Goal: Information Seeking & Learning: Learn about a topic

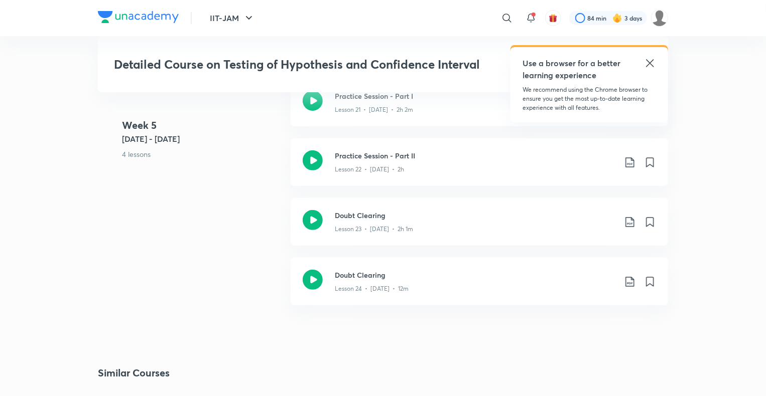
scroll to position [2042, 0]
click at [400, 282] on div "Lesson 24 • [DATE] • 12m" at bounding box center [475, 286] width 281 height 13
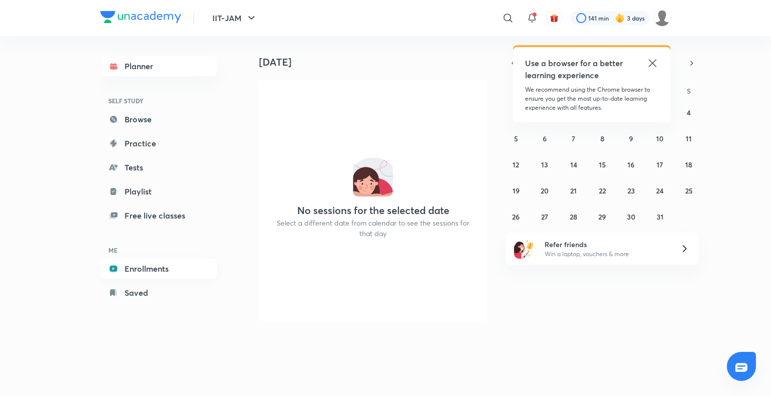
click at [155, 269] on link "Enrollments" at bounding box center [158, 269] width 116 height 20
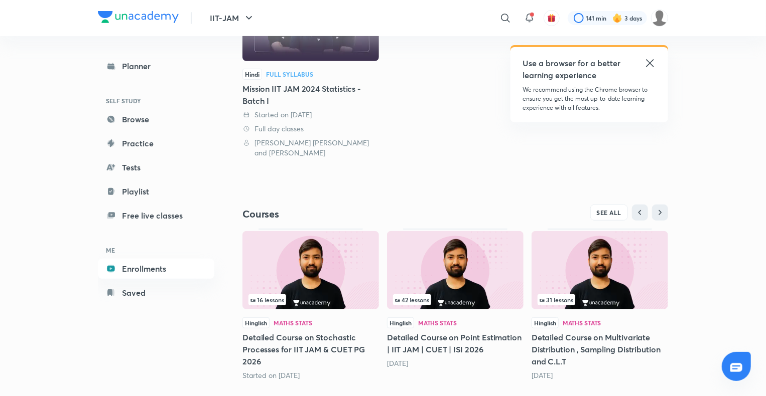
scroll to position [193, 0]
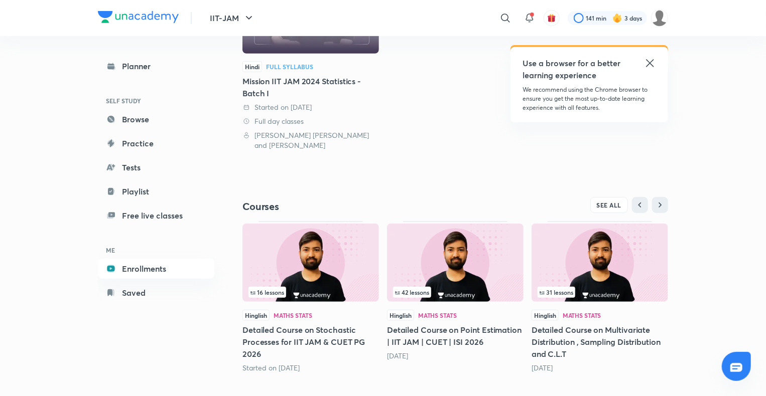
click at [324, 287] on div "16 lessons" at bounding box center [310, 292] width 124 height 11
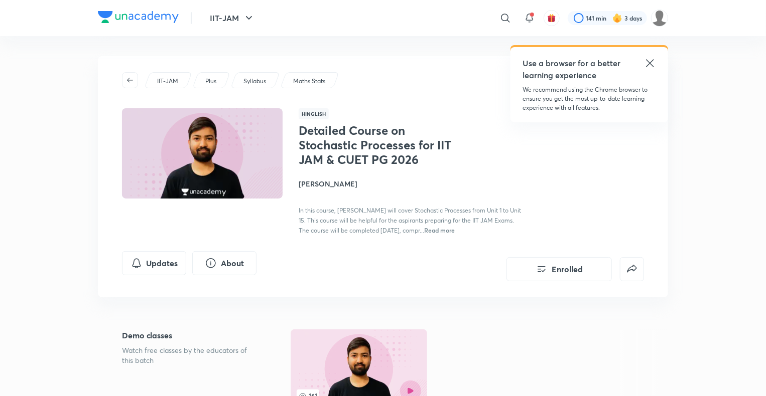
click at [317, 181] on h4 "[PERSON_NAME]" at bounding box center [411, 184] width 225 height 11
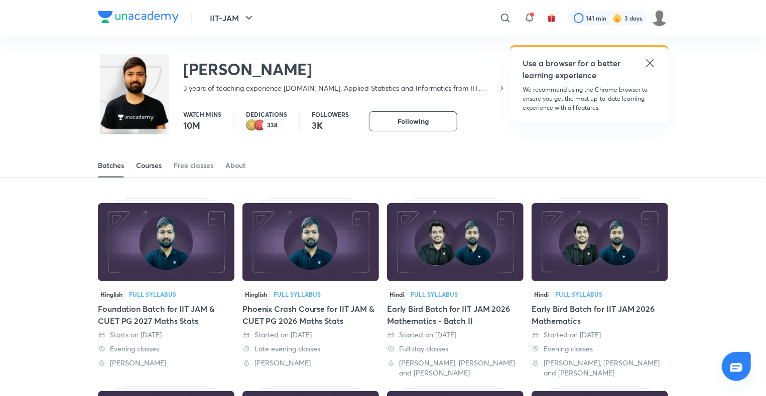
click at [158, 163] on div "Courses" at bounding box center [149, 166] width 26 height 10
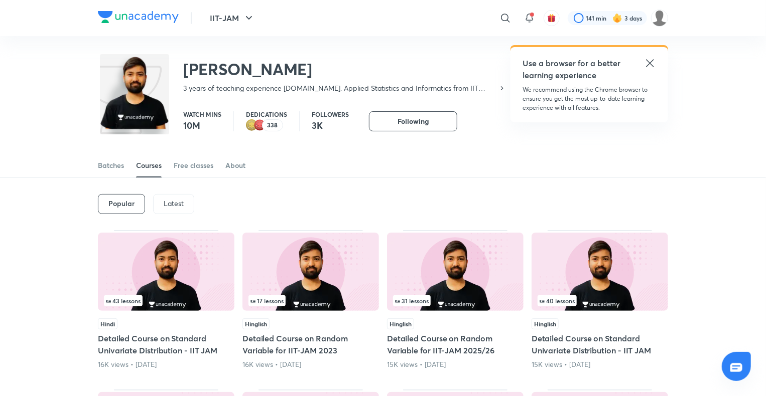
click at [175, 200] on p "Latest" at bounding box center [174, 204] width 20 height 8
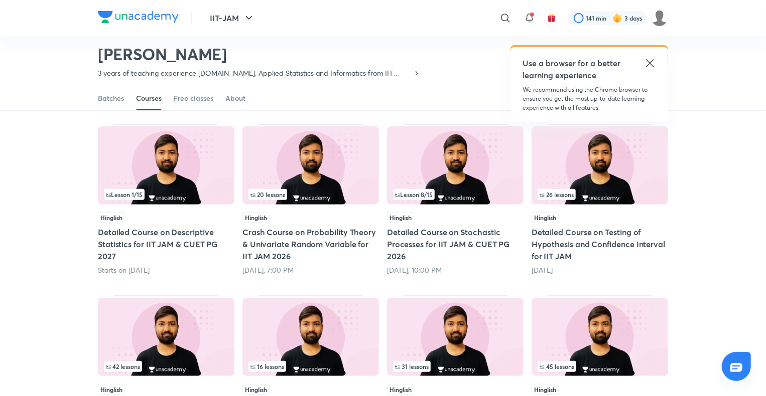
scroll to position [76, 0]
click at [331, 166] on img at bounding box center [310, 166] width 137 height 78
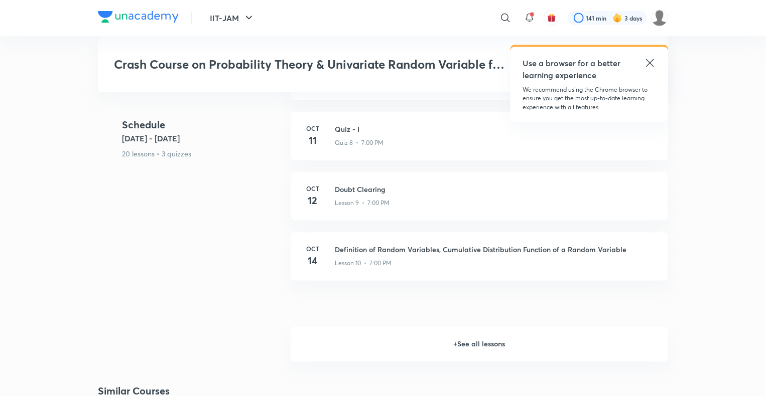
scroll to position [877, 0]
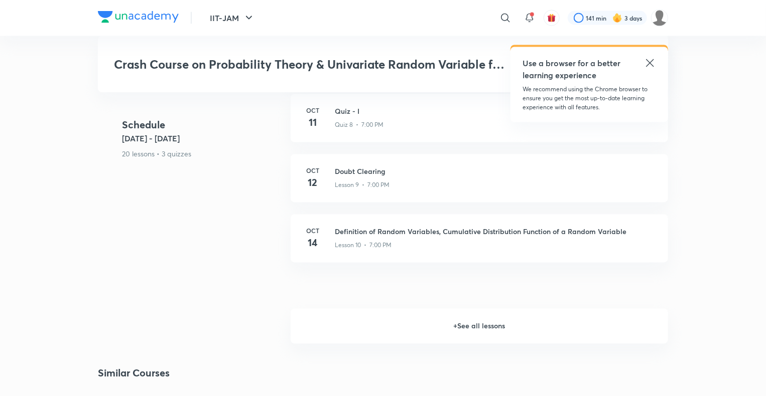
click at [476, 323] on h6 "+ See all lessons" at bounding box center [479, 326] width 377 height 35
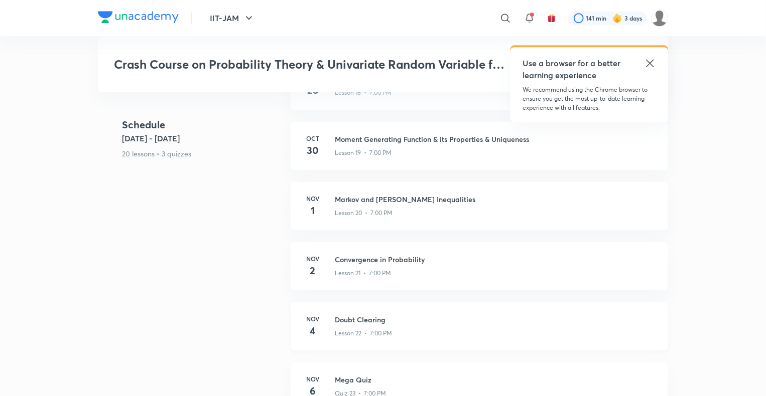
scroll to position [1455, 0]
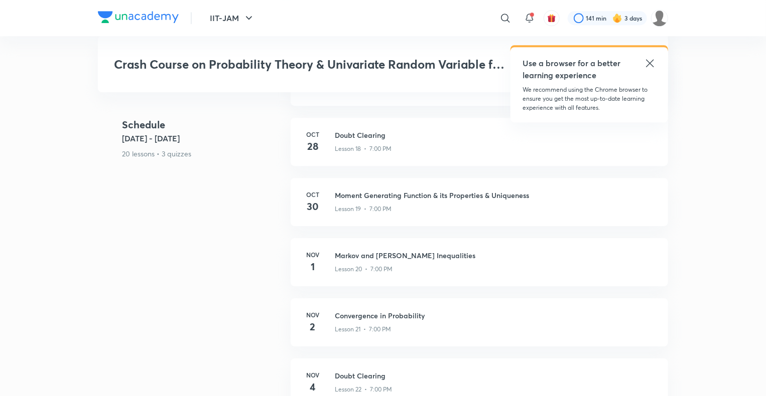
click at [649, 62] on icon at bounding box center [650, 63] width 8 height 8
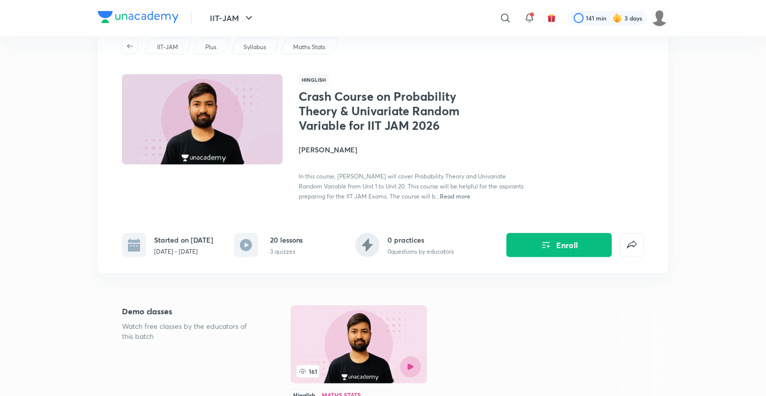
scroll to position [0, 0]
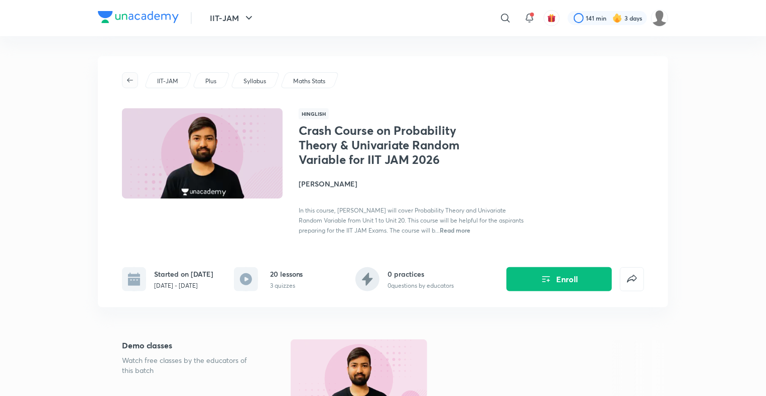
click at [130, 80] on icon "button" at bounding box center [130, 80] width 6 height 5
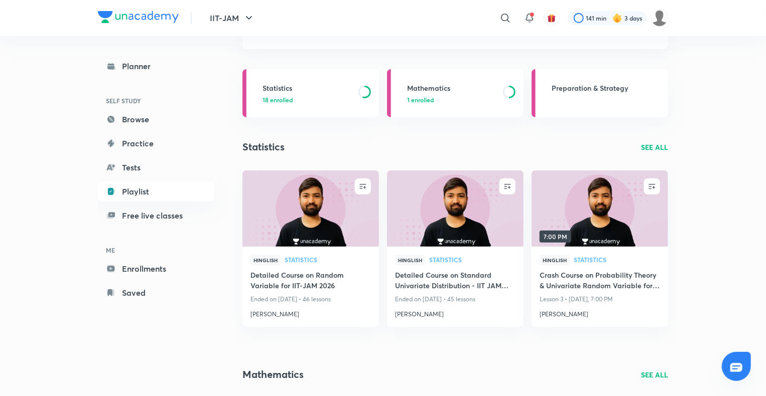
scroll to position [85, 0]
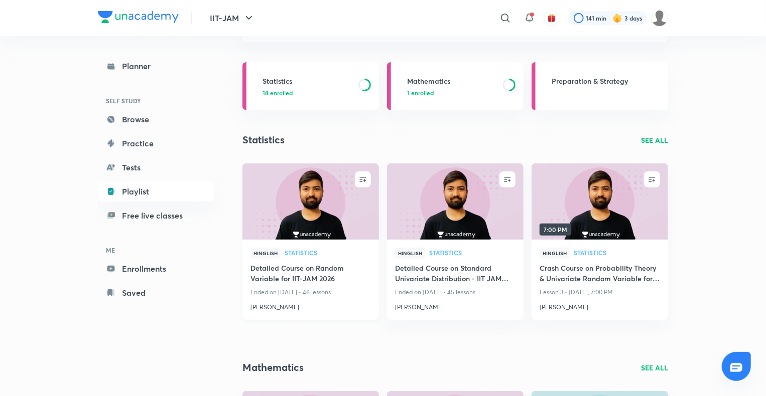
click at [266, 307] on h4 "[PERSON_NAME]" at bounding box center [310, 305] width 120 height 13
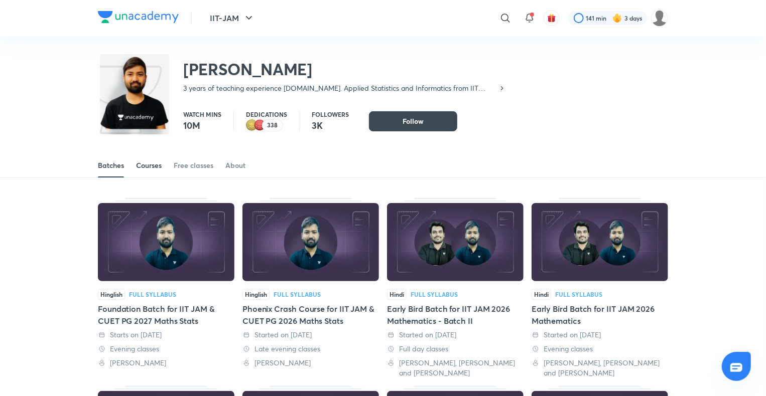
click at [145, 164] on div "Courses" at bounding box center [149, 166] width 26 height 10
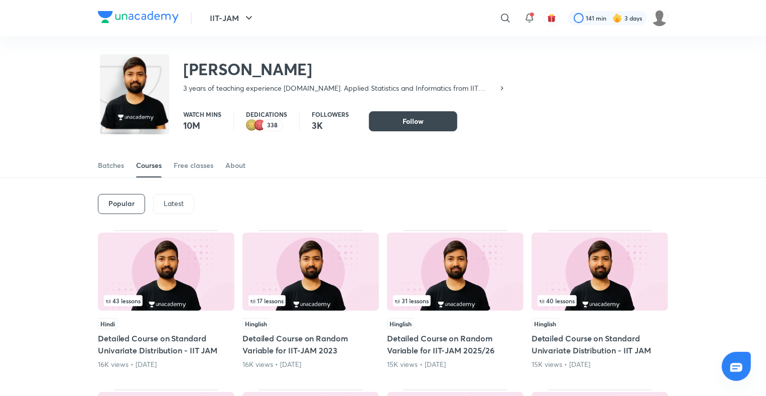
click at [178, 200] on p "Latest" at bounding box center [174, 204] width 20 height 8
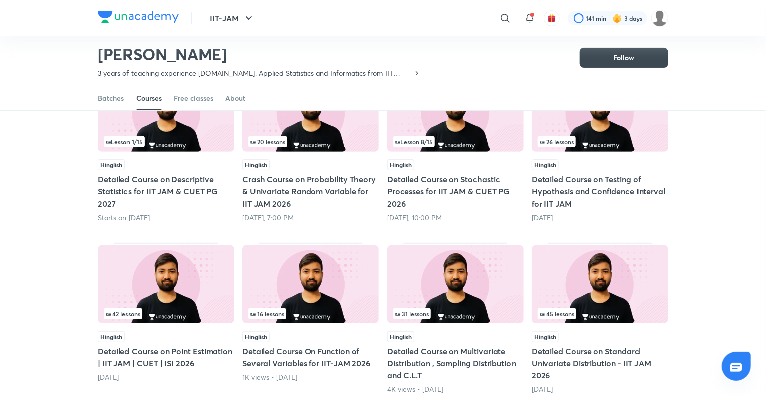
scroll to position [128, 0]
